Goal: Information Seeking & Learning: Learn about a topic

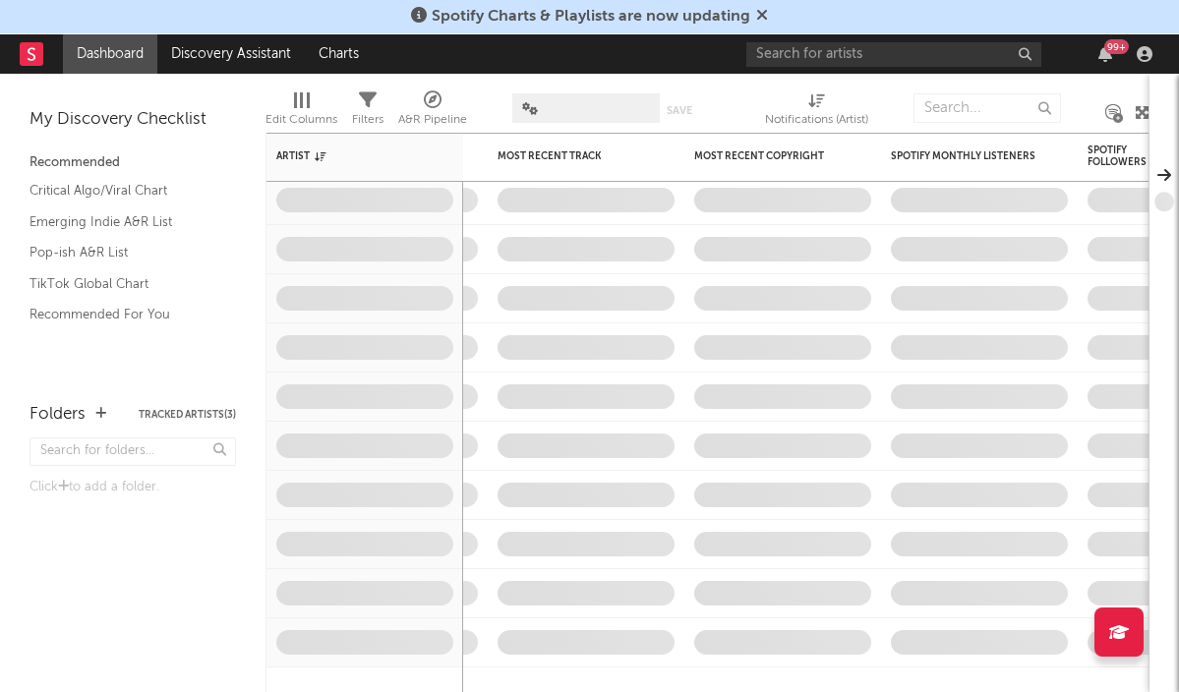
click at [853, 12] on div "Spotify Charts & Playlists are now updating" at bounding box center [589, 17] width 1179 height 34
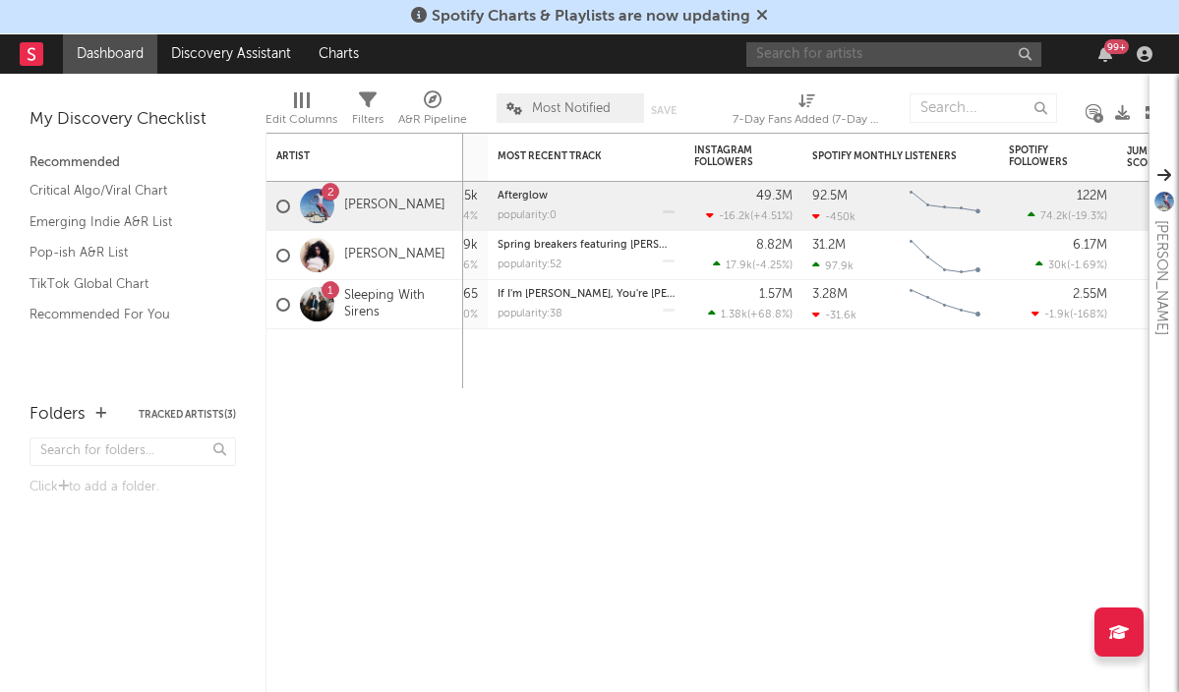
click at [837, 51] on input "text" at bounding box center [893, 54] width 295 height 25
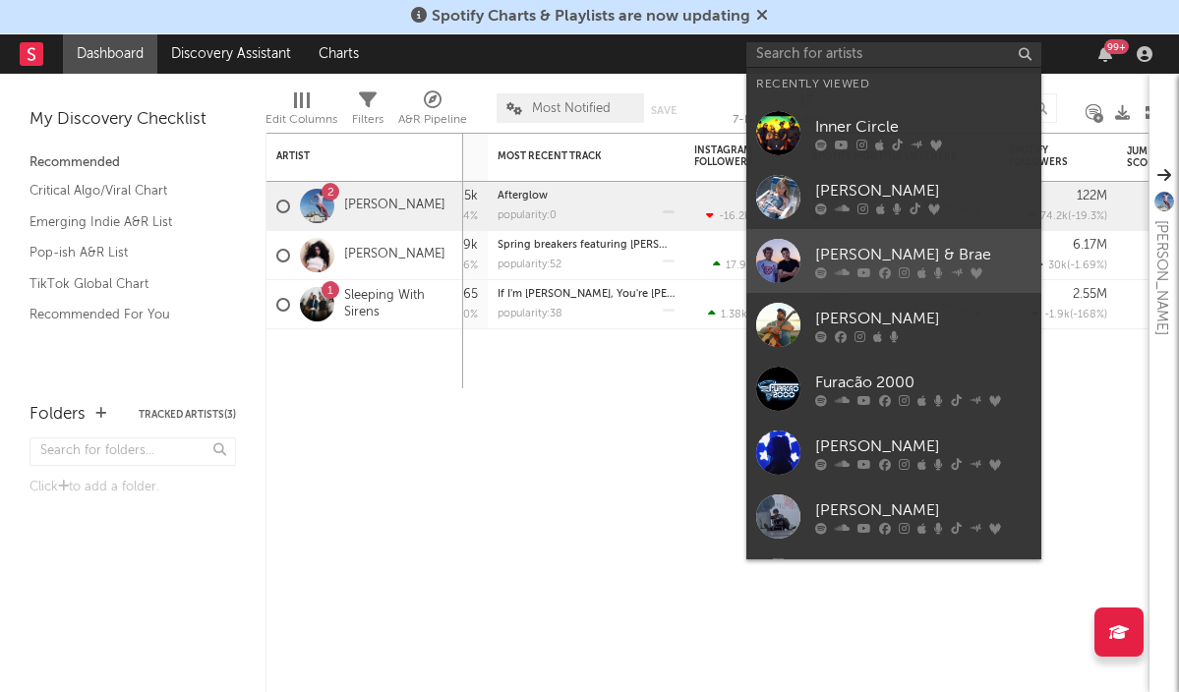
click at [852, 251] on div "[PERSON_NAME] & Brae" at bounding box center [923, 255] width 216 height 24
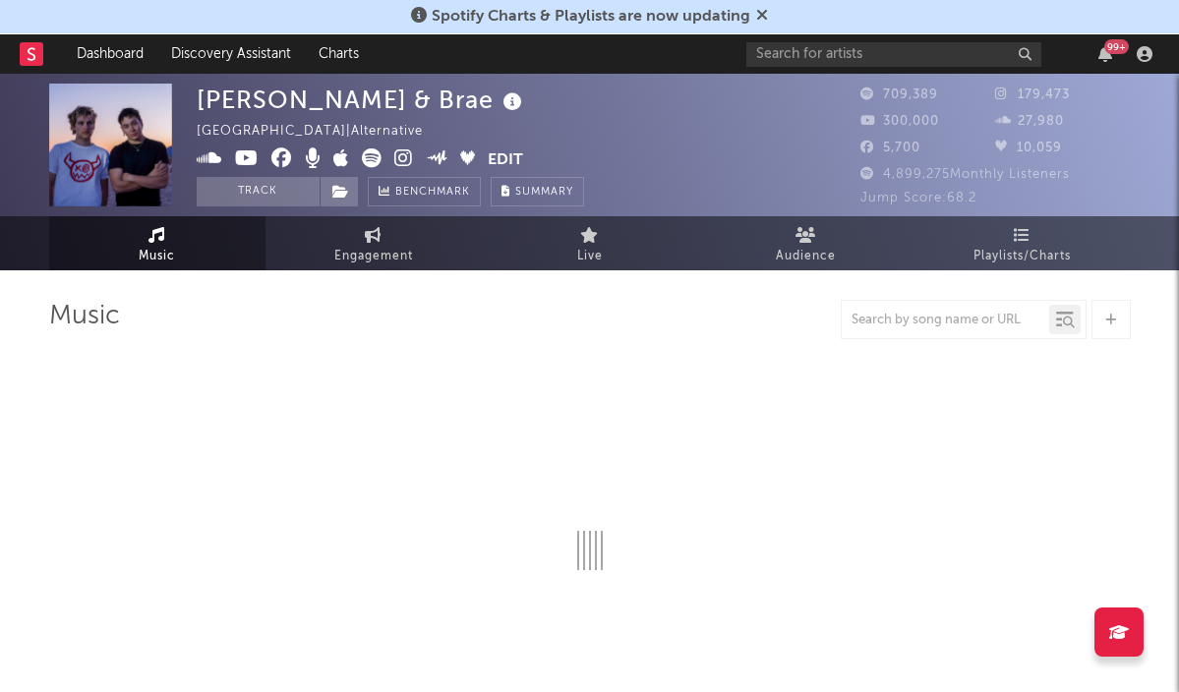
select select "6m"
